Goal: Task Accomplishment & Management: Manage account settings

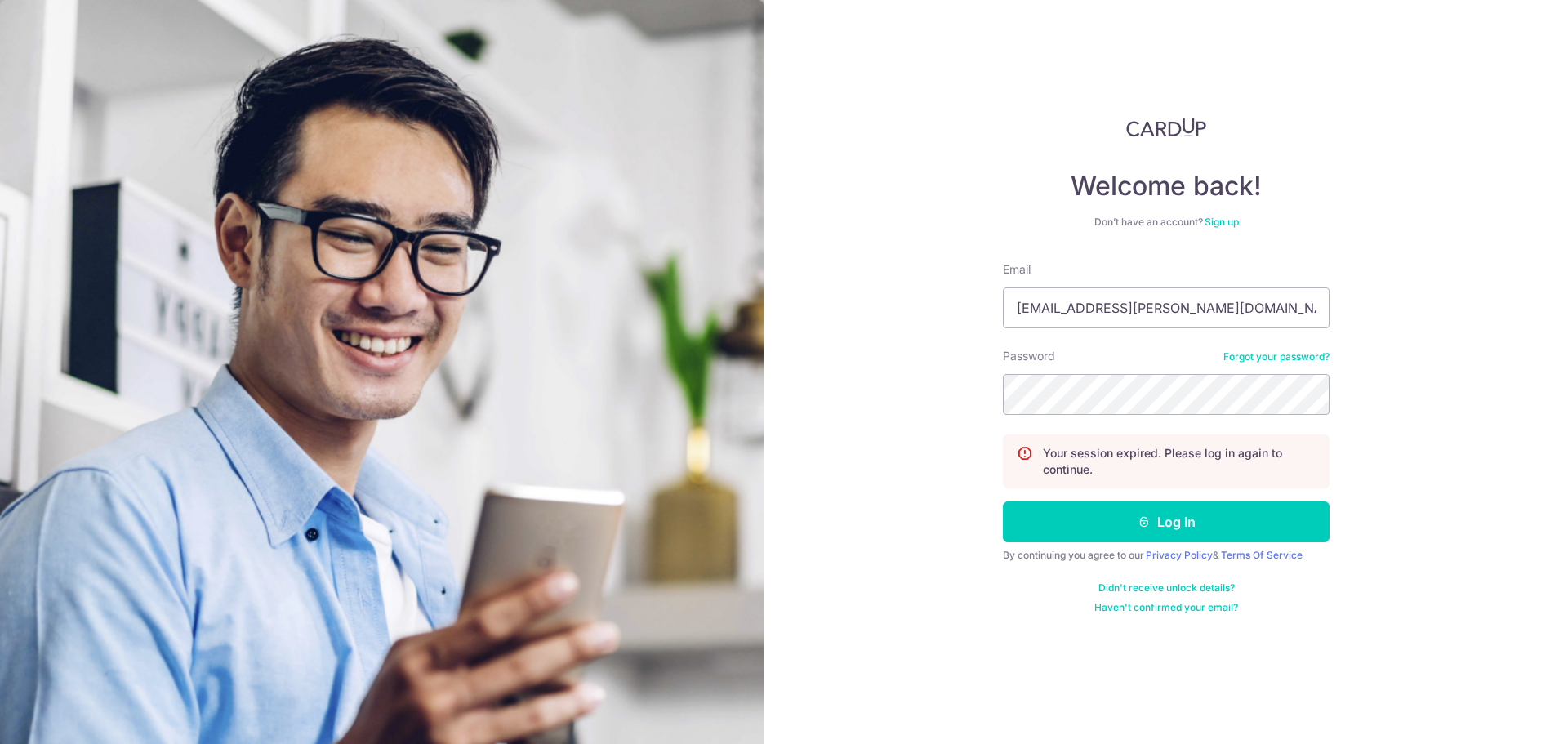
type input "[EMAIL_ADDRESS][PERSON_NAME][DOMAIN_NAME]"
click at [1003, 502] on button "Log in" at bounding box center [1166, 522] width 326 height 41
